Goal: Task Accomplishment & Management: Use online tool/utility

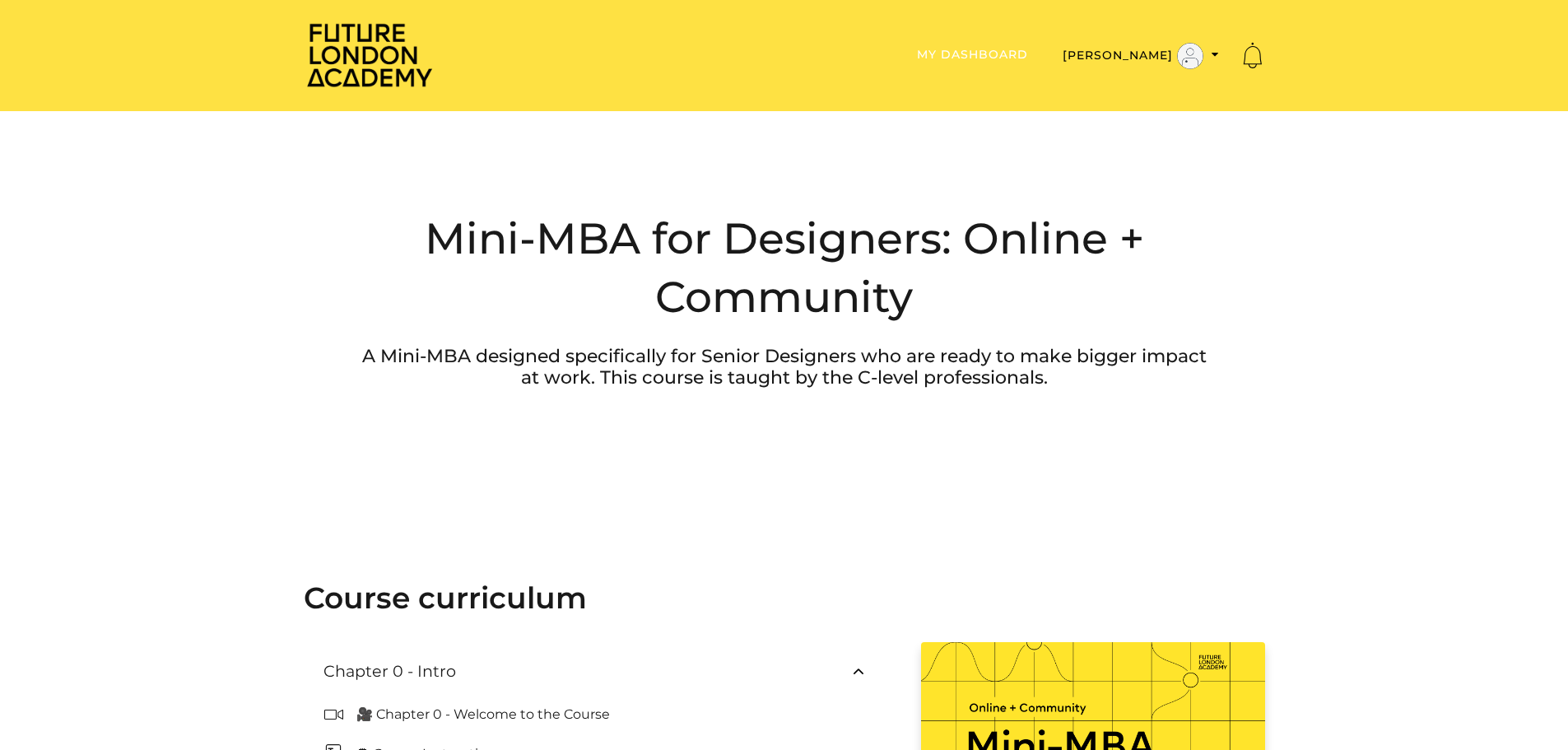
click at [1028, 59] on link "My Dashboard" at bounding box center [972, 54] width 111 height 15
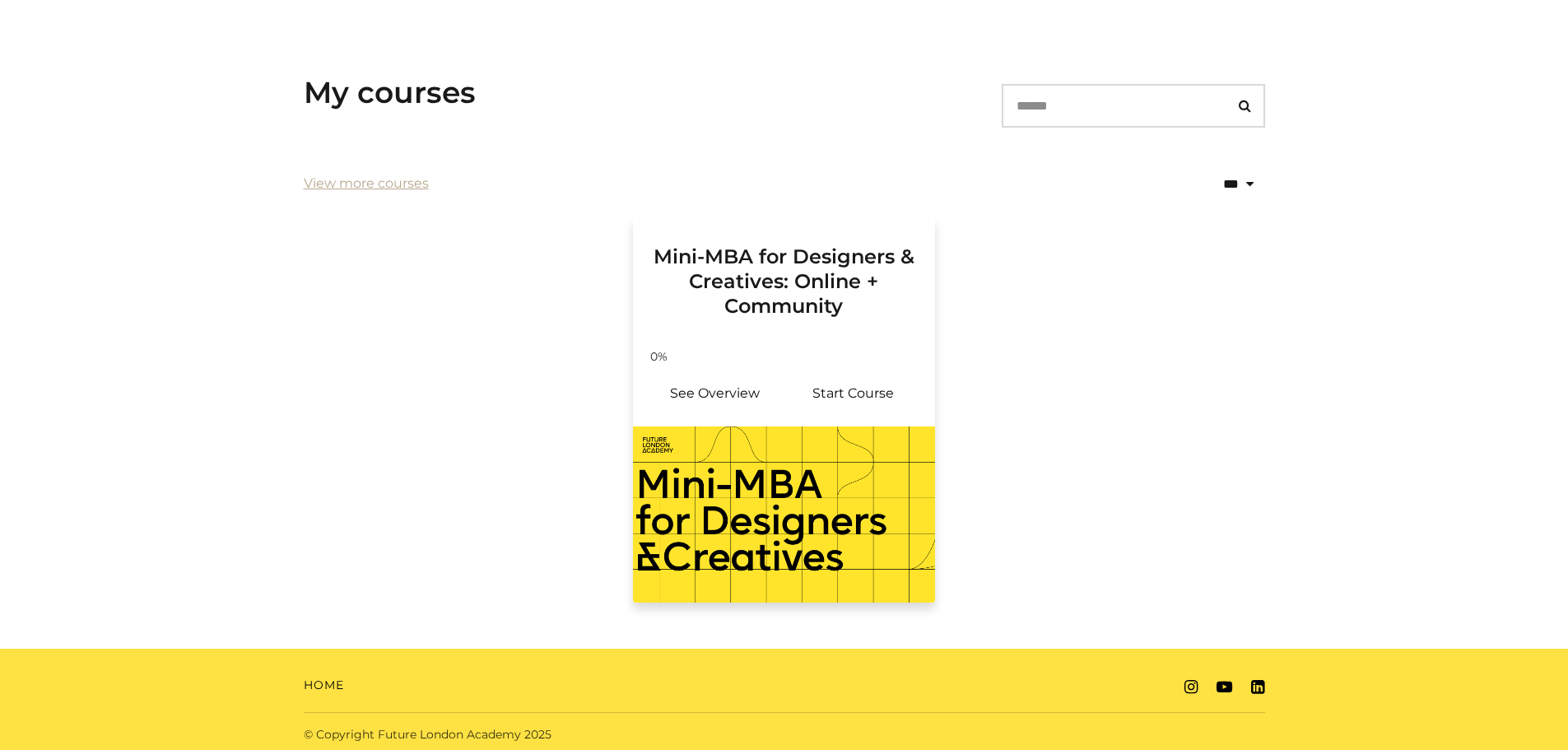
scroll to position [250, 0]
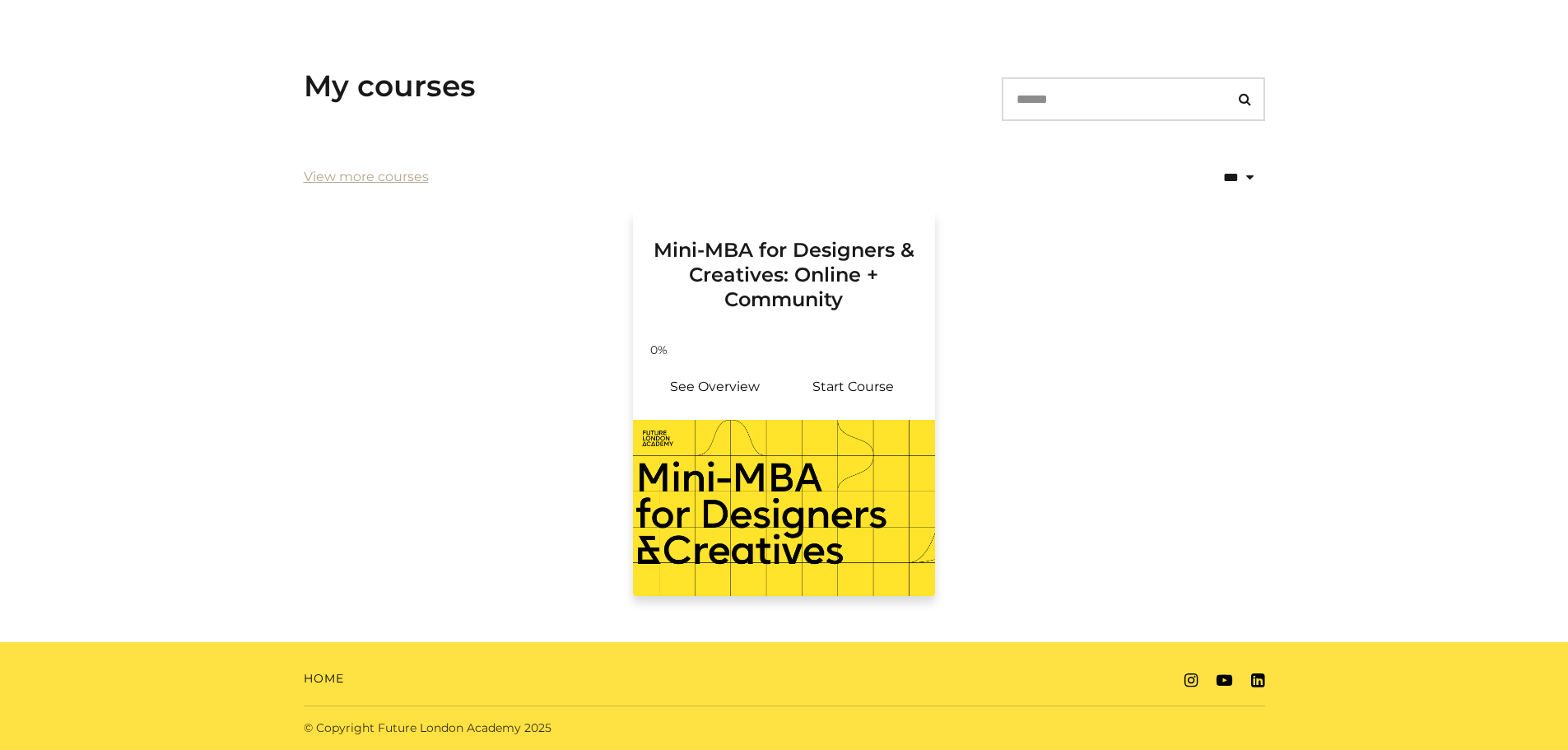
click at [865, 303] on h3 "Mini-MBA for Designers & Creatives: Online + Community" at bounding box center [784, 261] width 264 height 100
click at [862, 382] on link "Start Course" at bounding box center [854, 387] width 139 height 40
